Goal: Task Accomplishment & Management: Complete application form

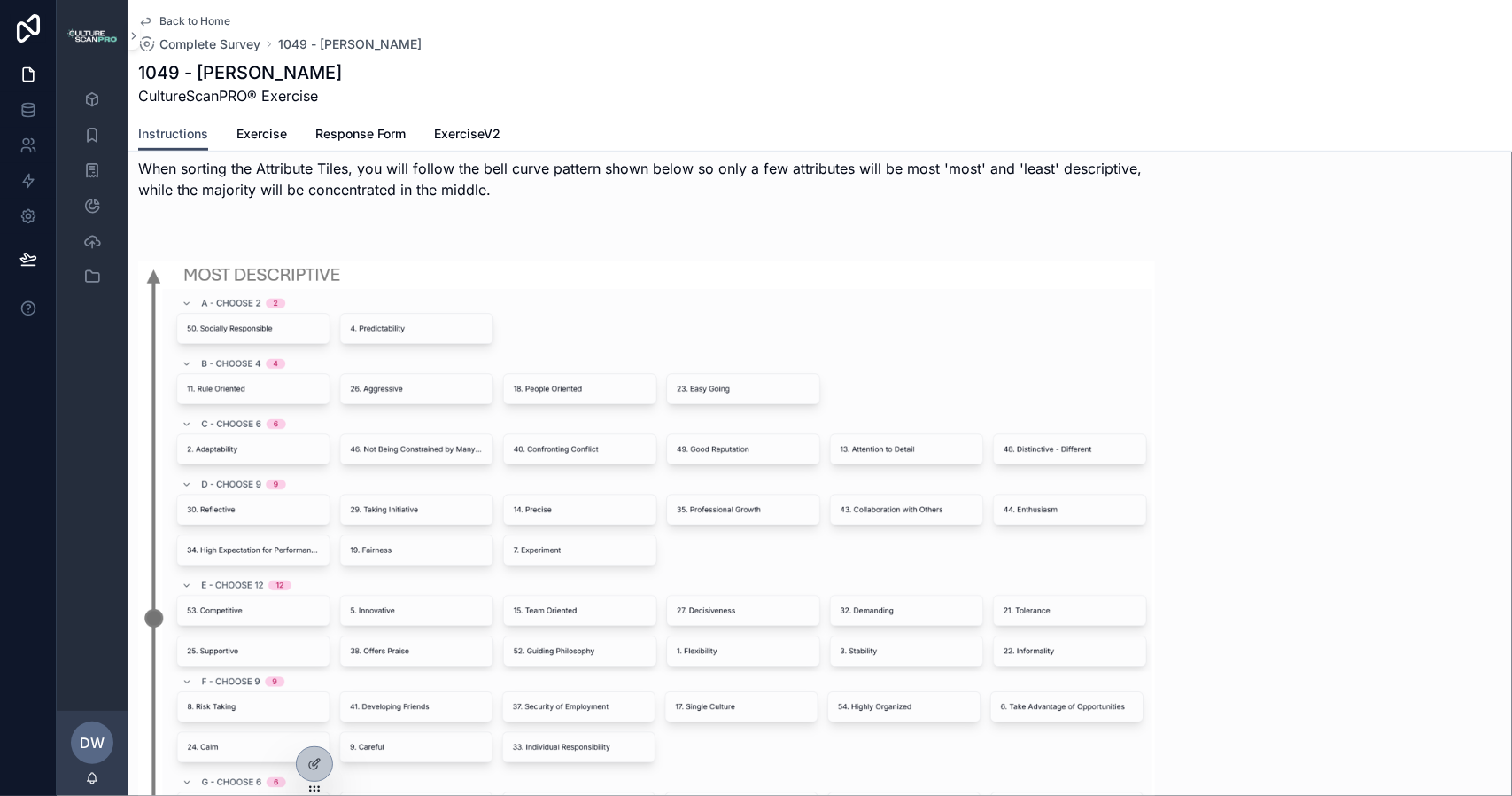
scroll to position [620, 0]
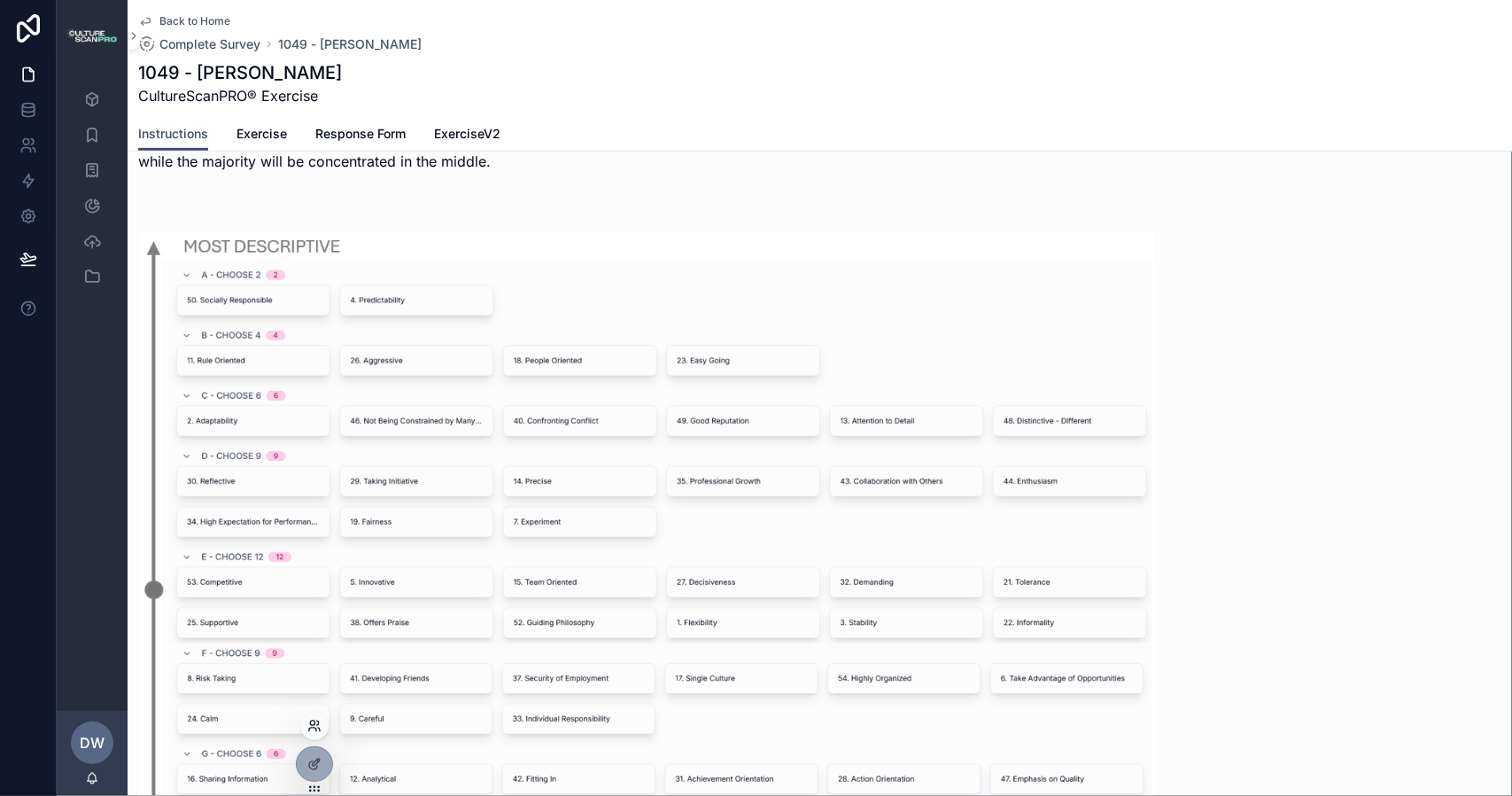
click at [308, 720] on icon at bounding box center [314, 725] width 14 height 14
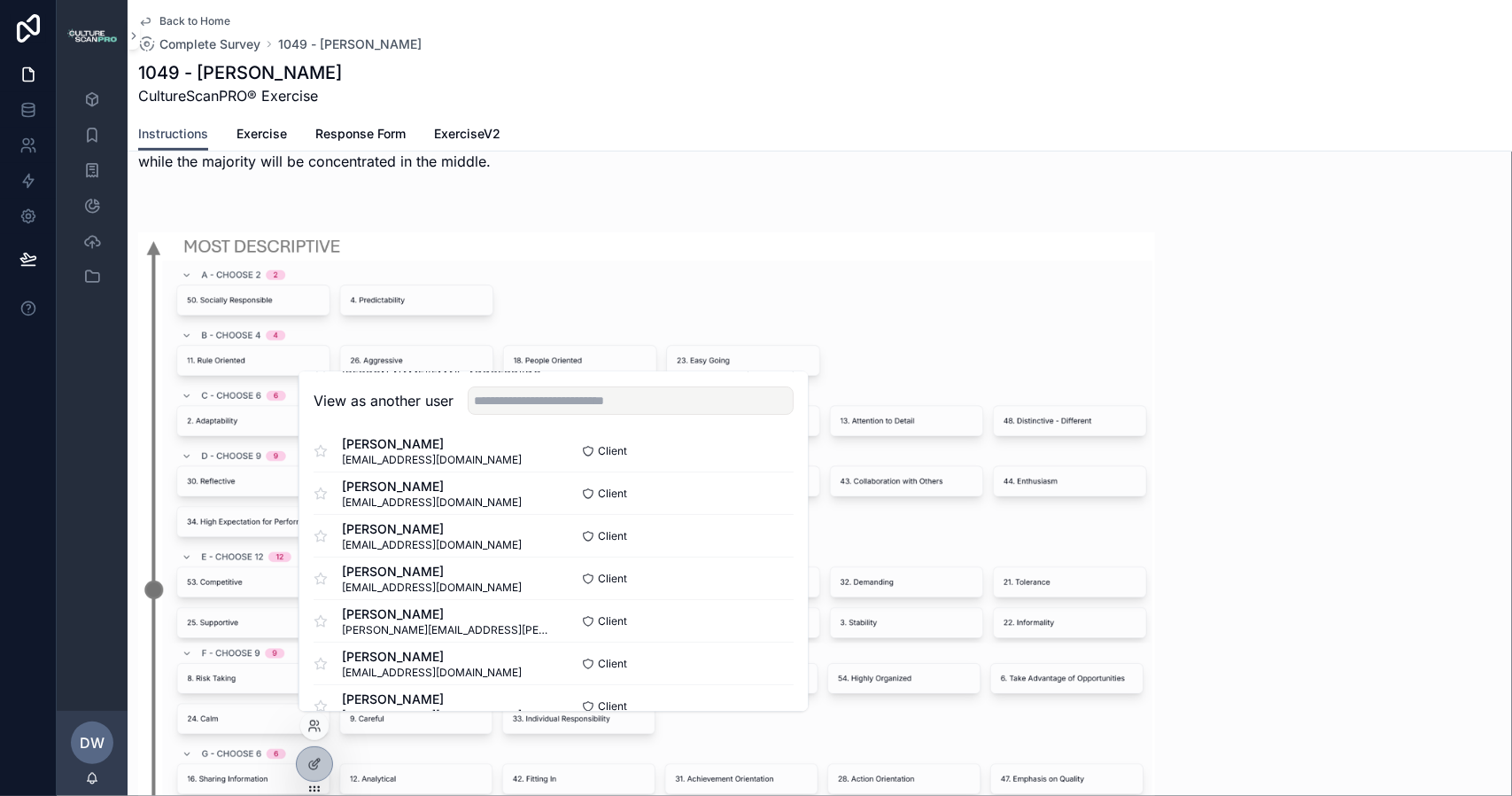
scroll to position [266, 0]
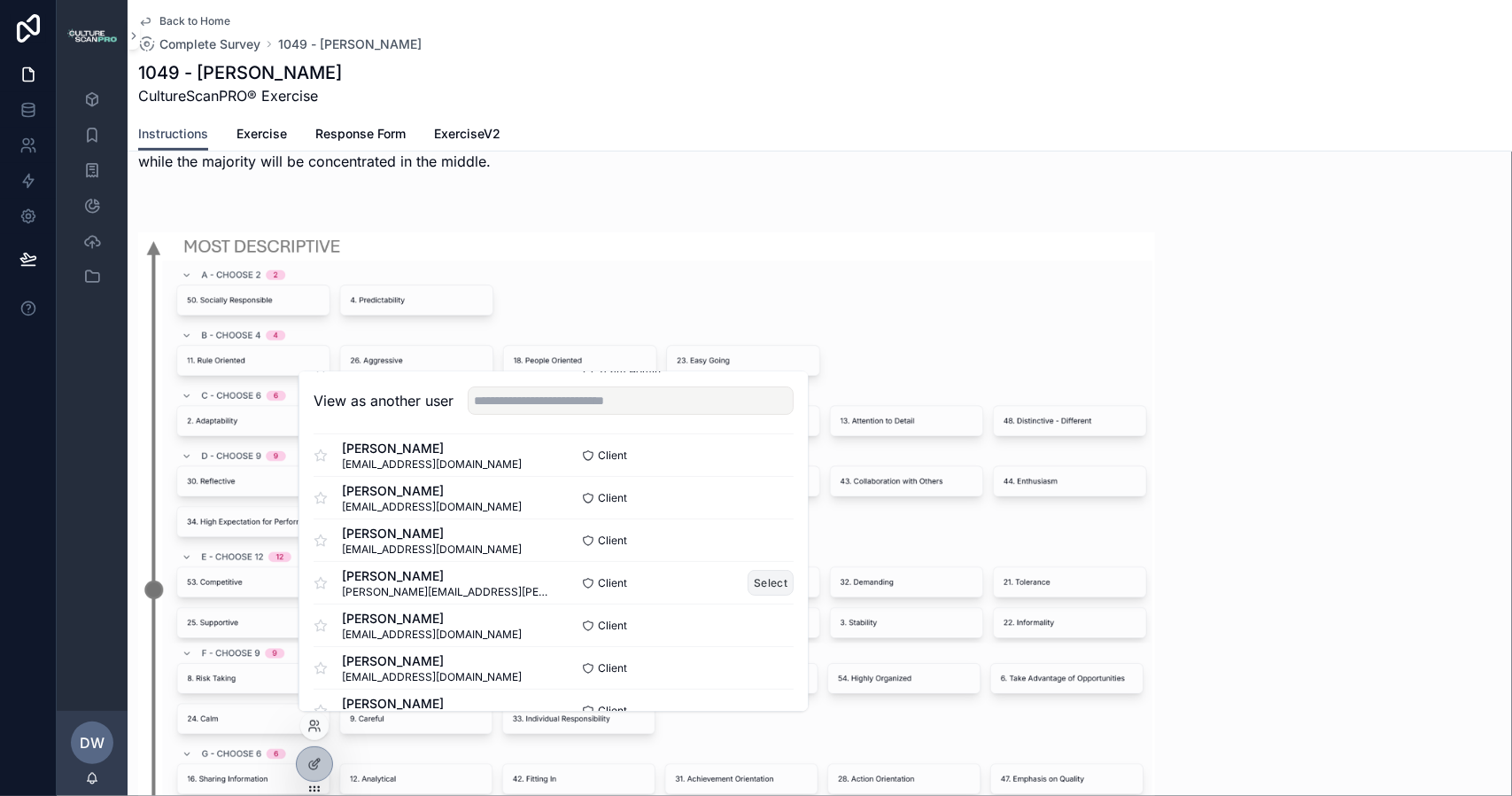
click at [755, 584] on button "Select" at bounding box center [771, 582] width 46 height 25
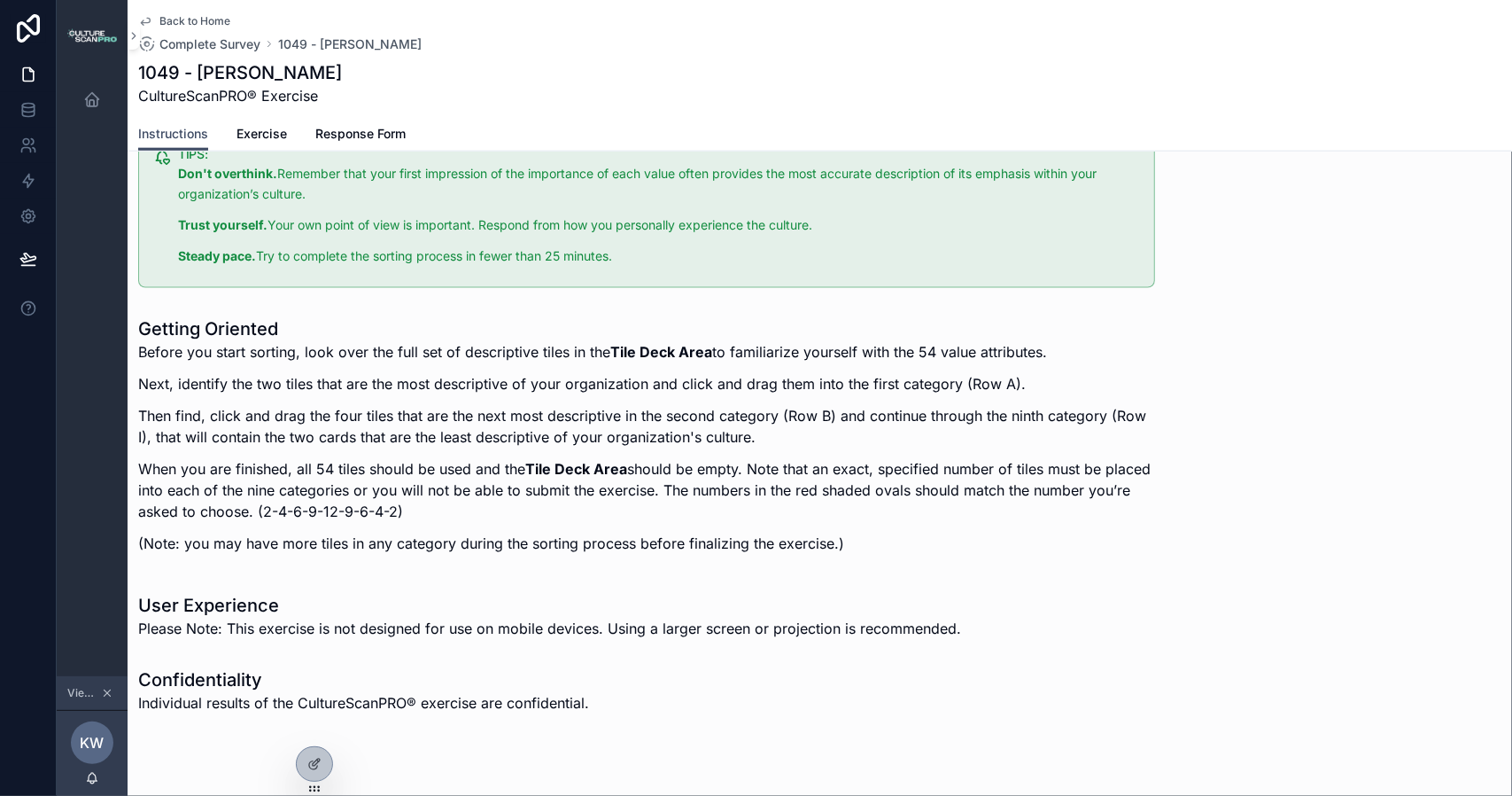
scroll to position [1520, 0]
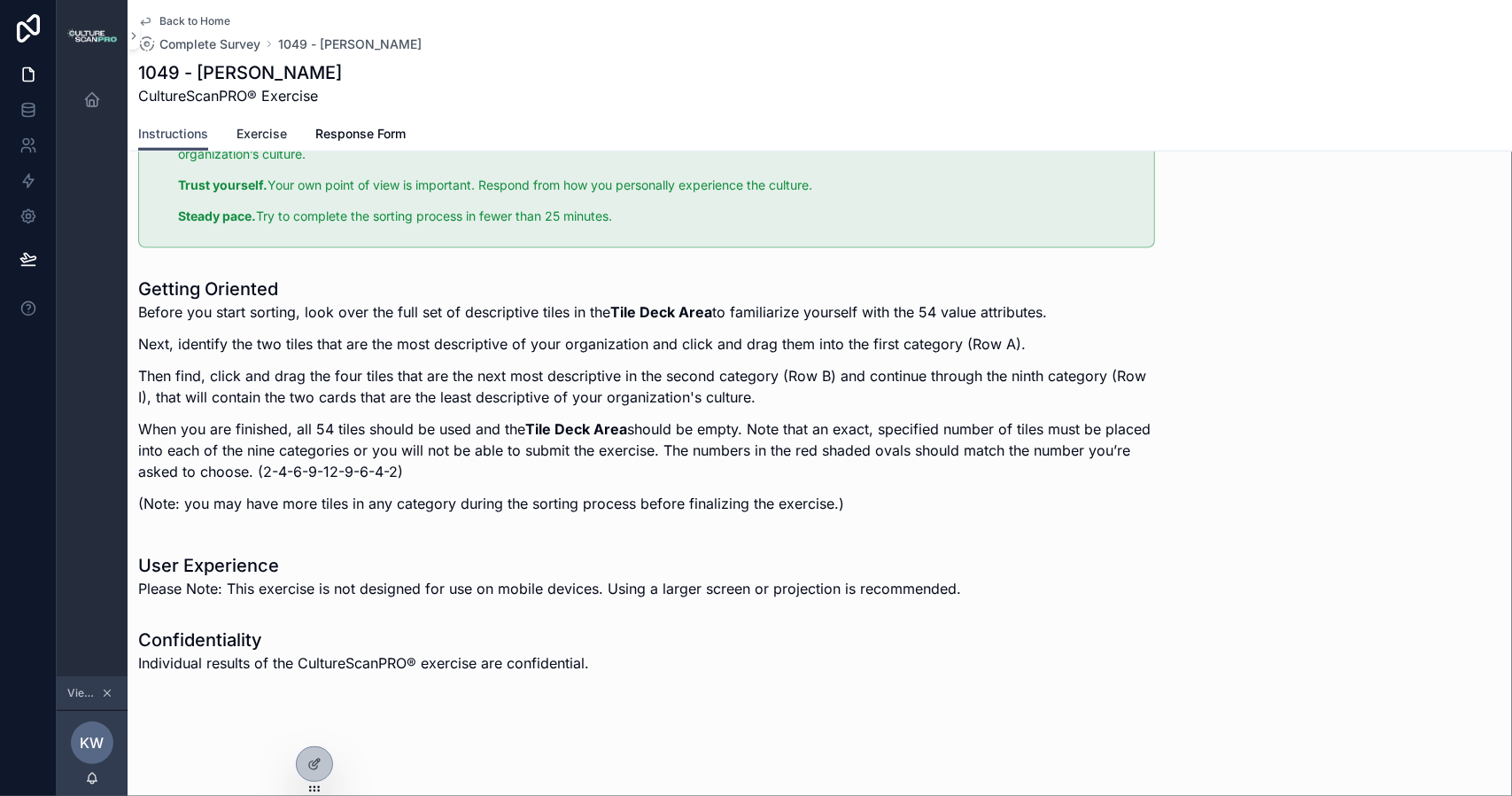
click at [262, 135] on span "Exercise" at bounding box center [262, 134] width 51 height 18
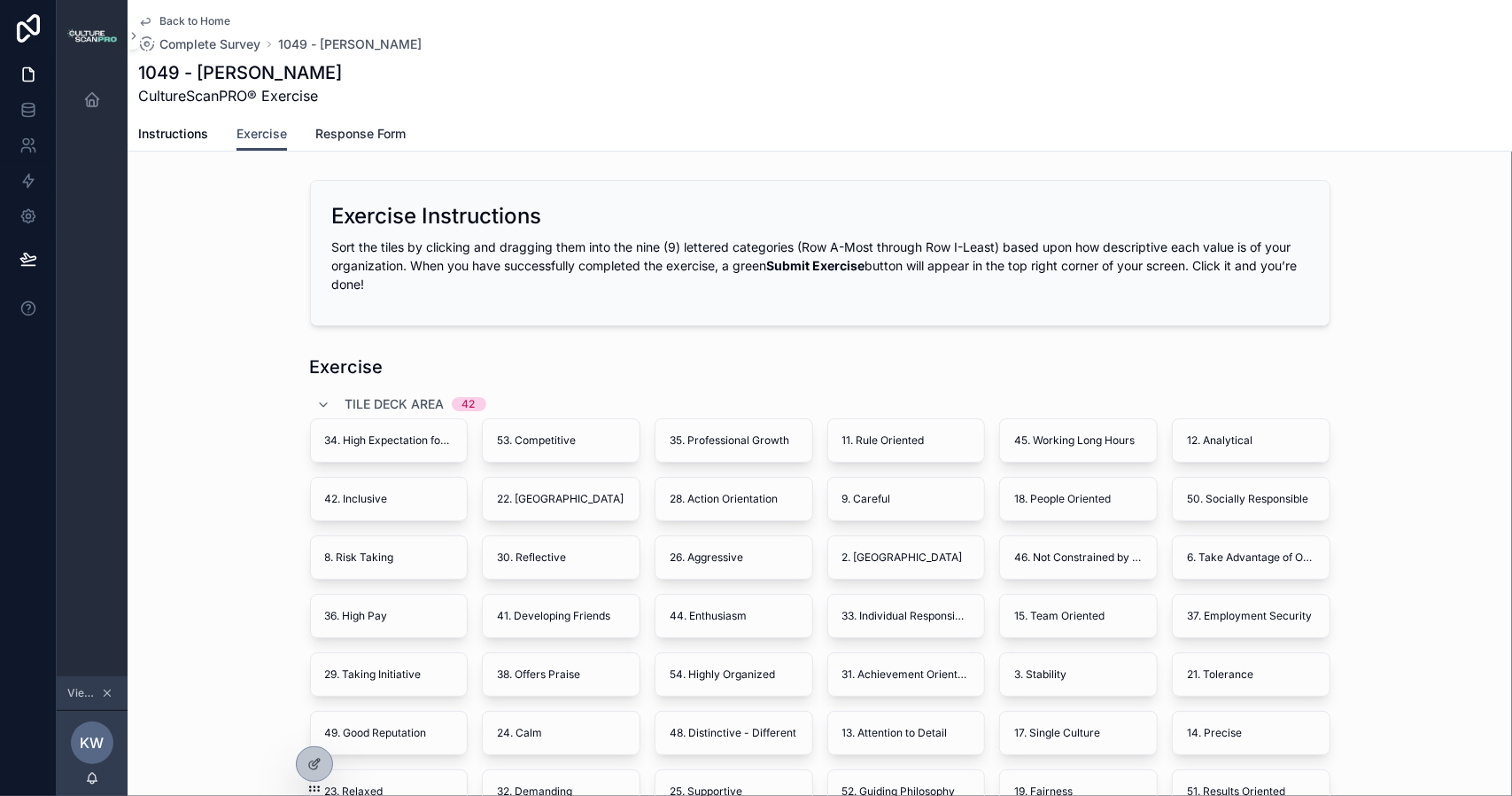
click at [358, 129] on span "Response Form" at bounding box center [361, 134] width 90 height 18
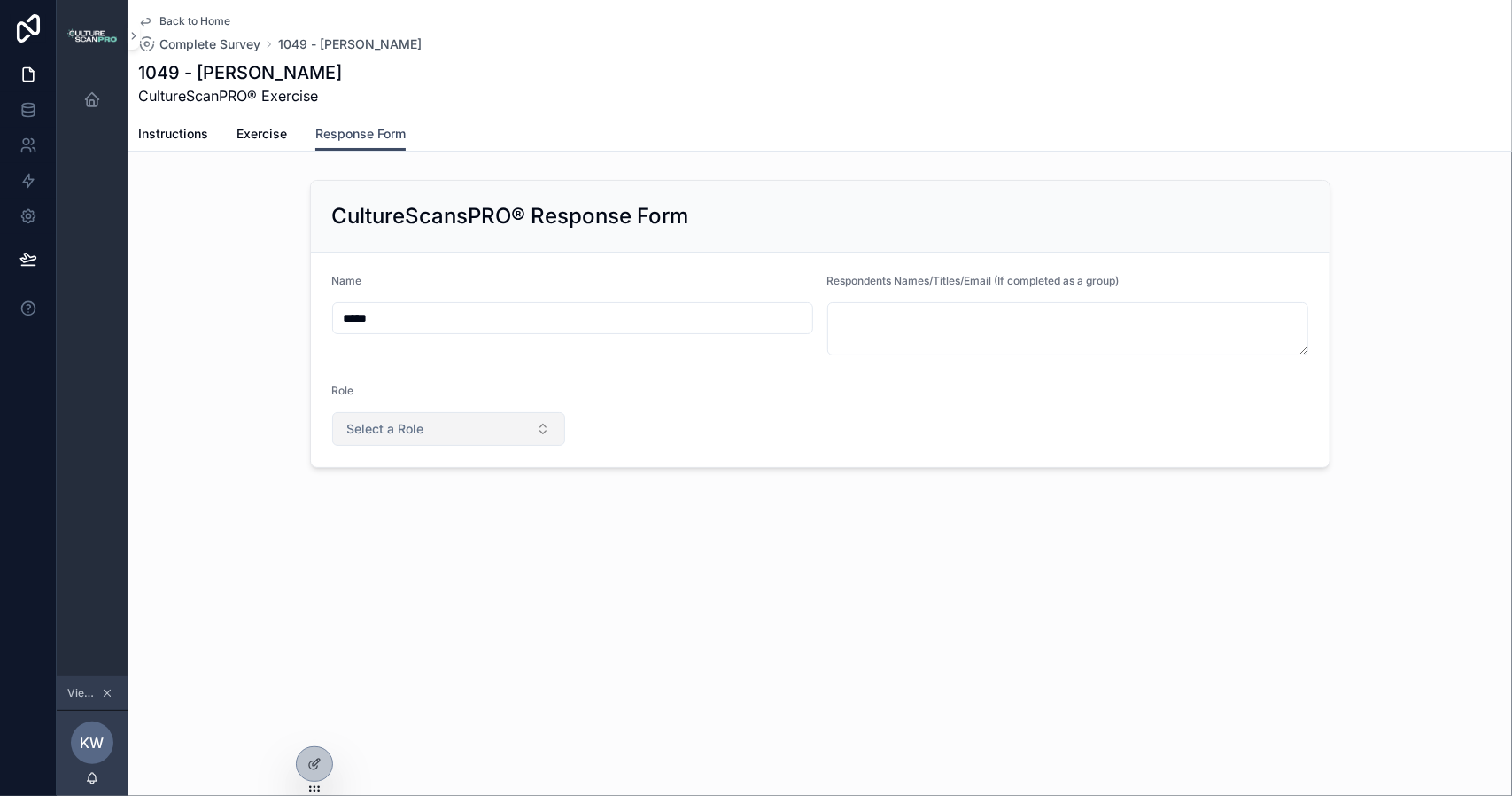
click at [543, 425] on button "Select a Role" at bounding box center [449, 429] width 234 height 34
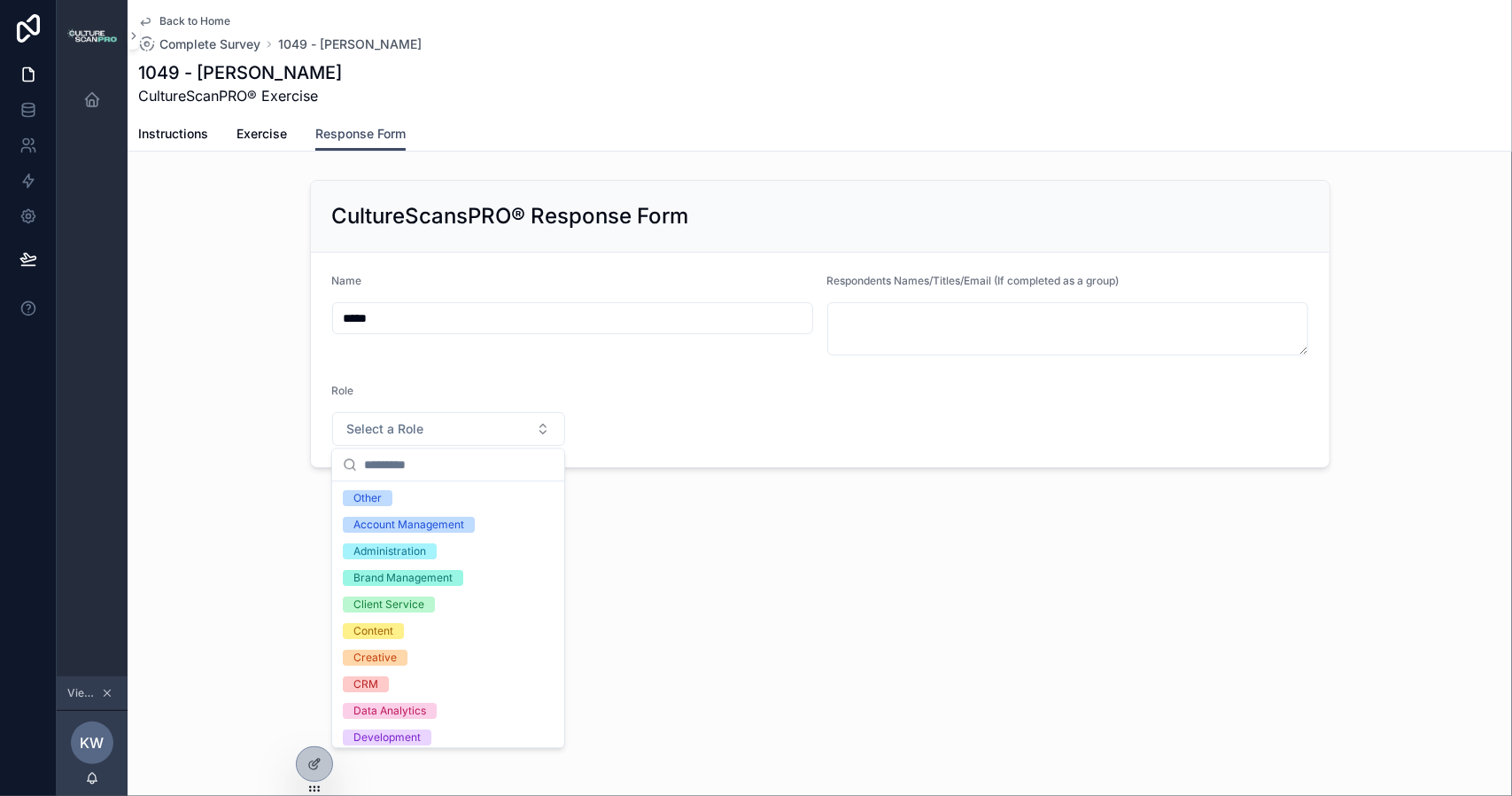
click at [543, 372] on form "Name ***** Respondents Names/Titles/Email (If completed as a group) Role Select…" at bounding box center [821, 360] width 1019 height 215
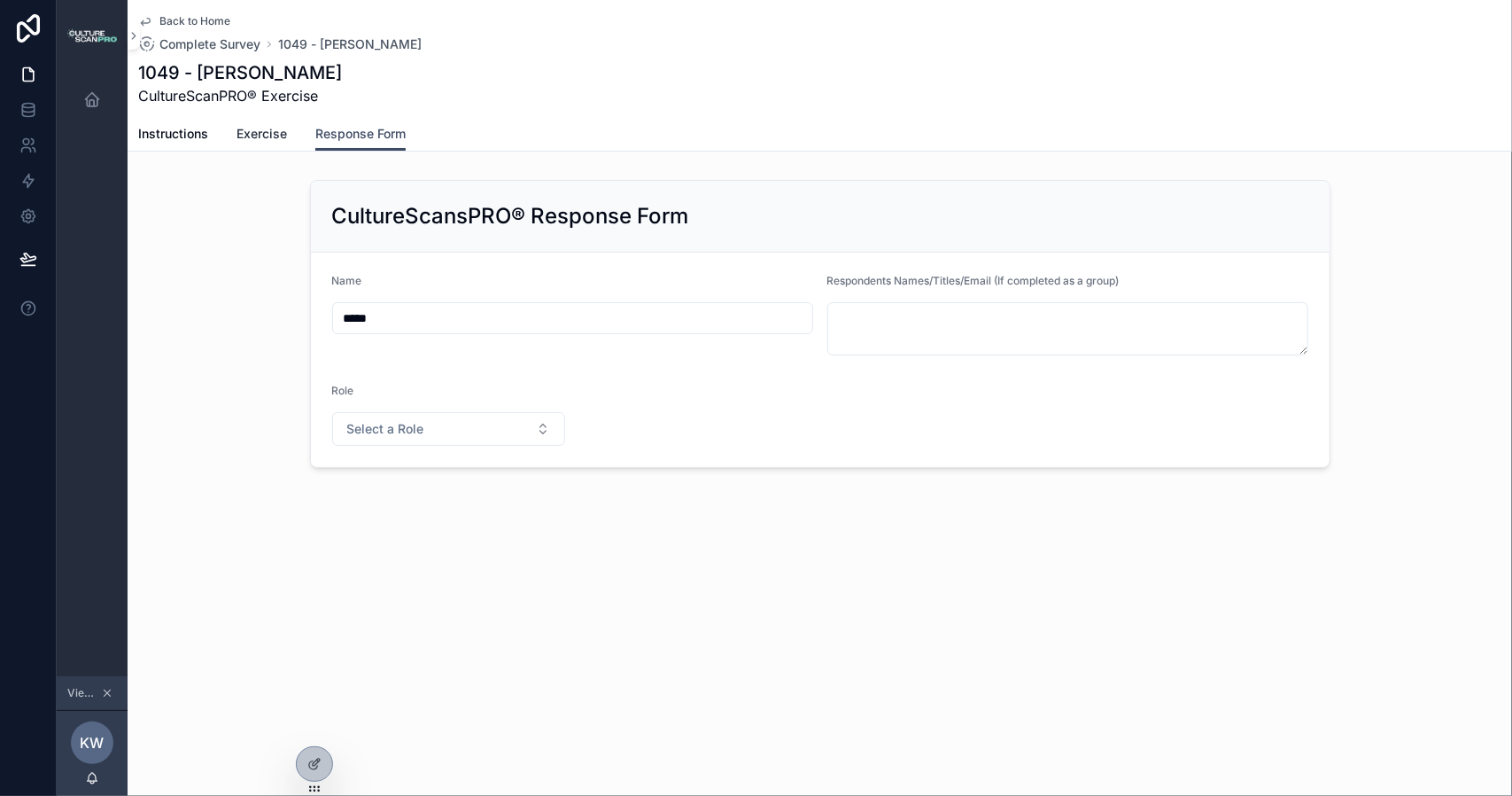
click at [246, 130] on span "Exercise" at bounding box center [262, 134] width 51 height 18
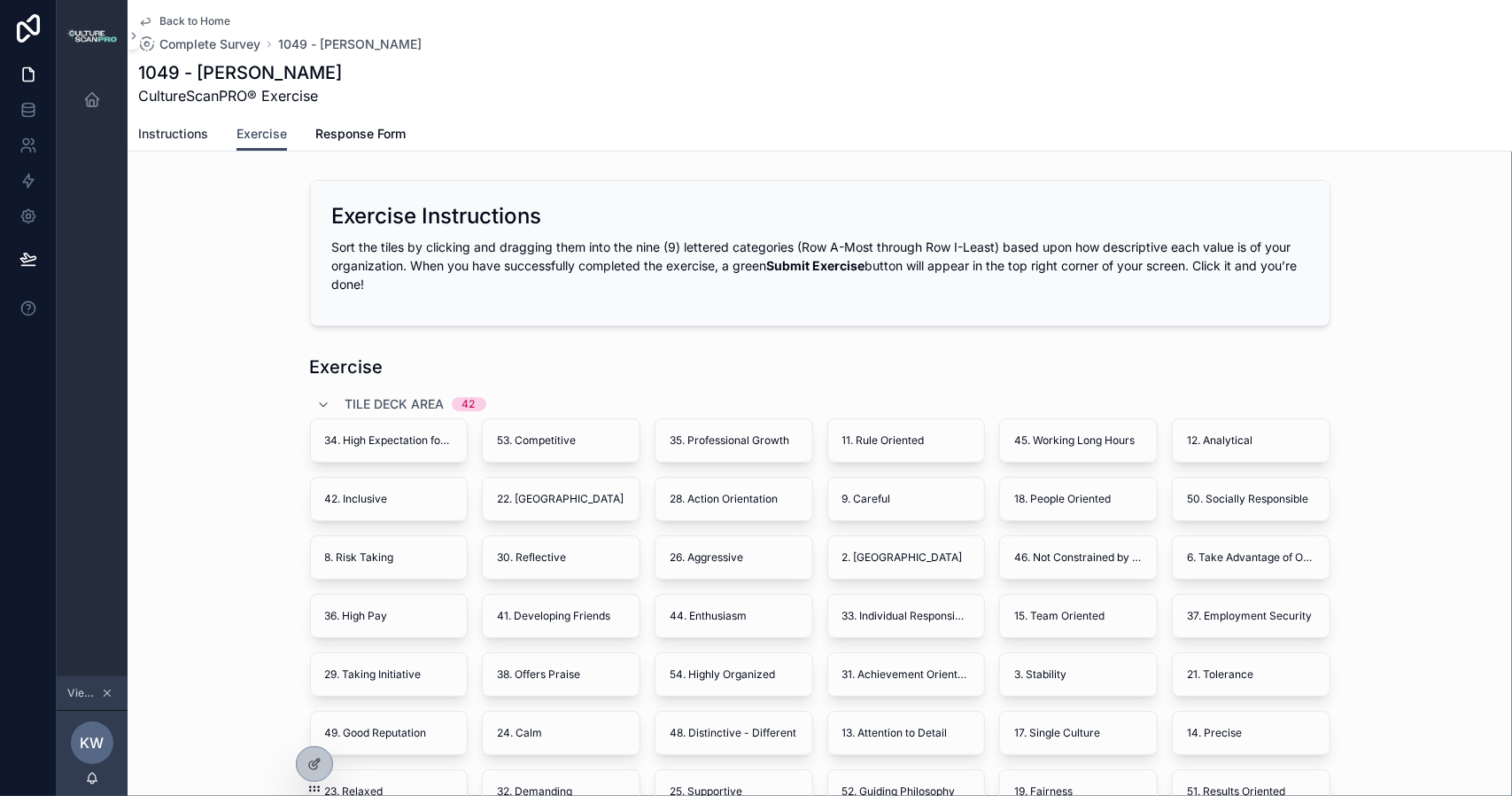
click at [187, 136] on span "Instructions" at bounding box center [173, 134] width 70 height 18
